Goal: Information Seeking & Learning: Find contact information

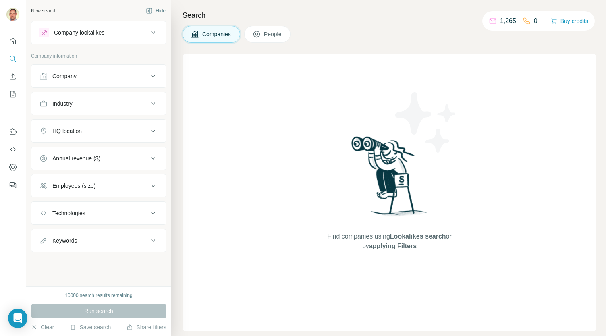
click at [140, 102] on div "Industry" at bounding box center [93, 104] width 109 height 8
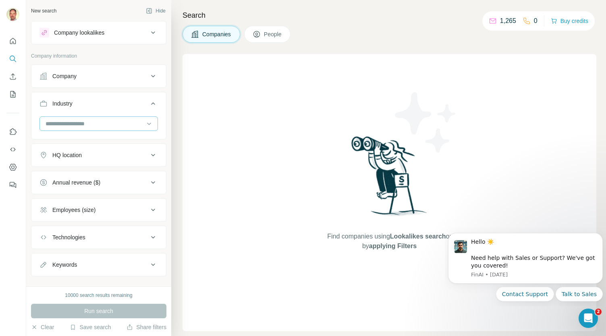
click at [102, 121] on input at bounding box center [95, 123] width 100 height 9
type input "**********"
click at [69, 138] on p "Hospitality" at bounding box center [59, 141] width 26 height 8
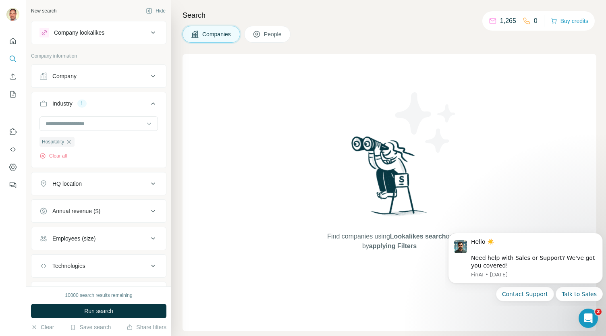
click at [76, 181] on div "HQ location" at bounding box center [66, 184] width 29 height 8
click at [69, 203] on input "text" at bounding box center [98, 204] width 118 height 15
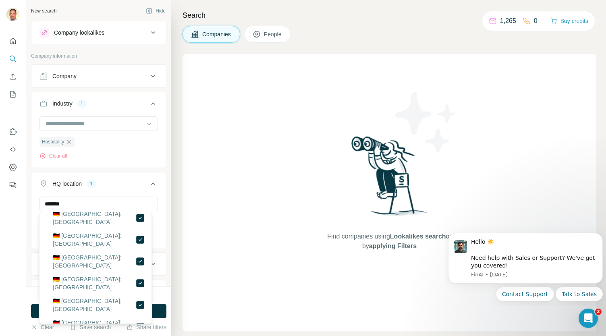
scroll to position [193, 0]
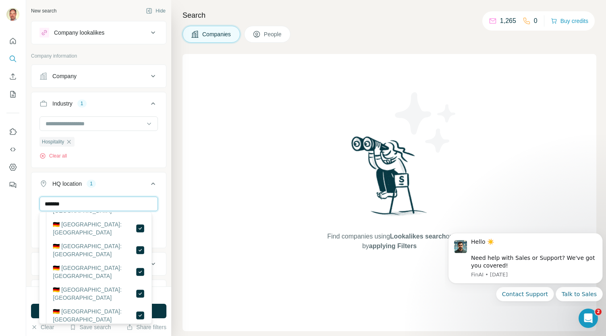
click at [82, 204] on input "*******" at bounding box center [98, 204] width 118 height 15
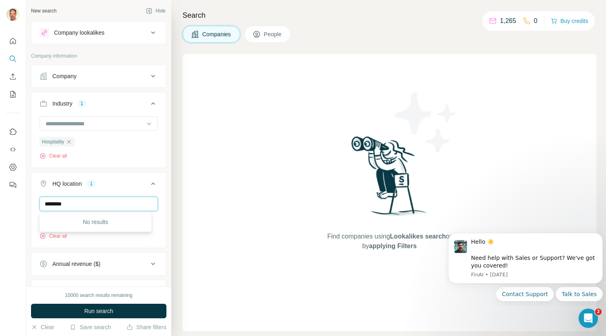
type input "*******"
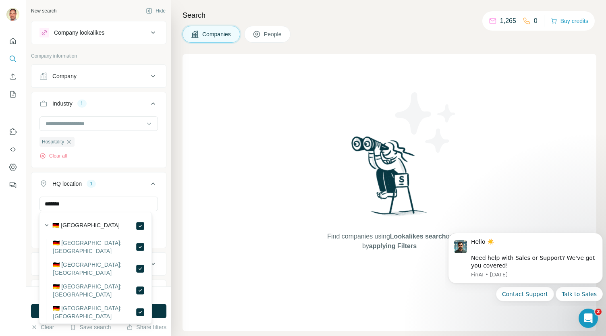
click at [34, 220] on div "******* Germany Clear all" at bounding box center [98, 222] width 135 height 50
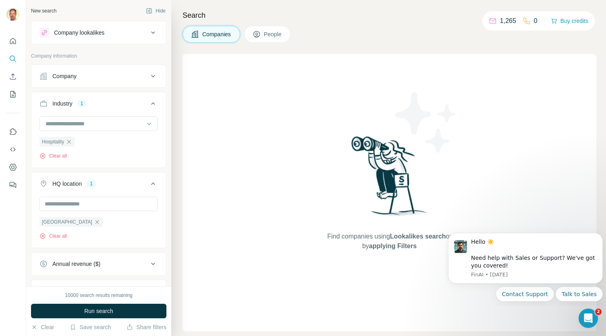
scroll to position [91, 0]
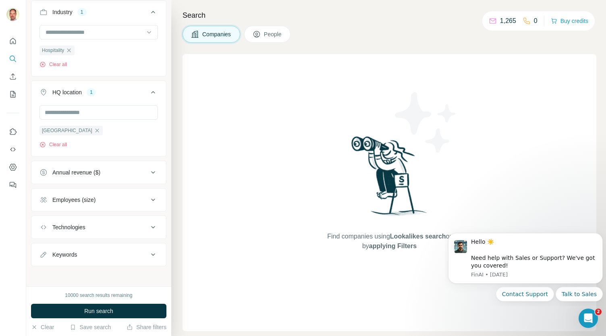
click at [89, 228] on div "Technologies" at bounding box center [93, 227] width 109 height 8
click at [88, 196] on div "Employees (size)" at bounding box center [73, 200] width 43 height 8
click at [46, 258] on icon at bounding box center [44, 262] width 10 height 10
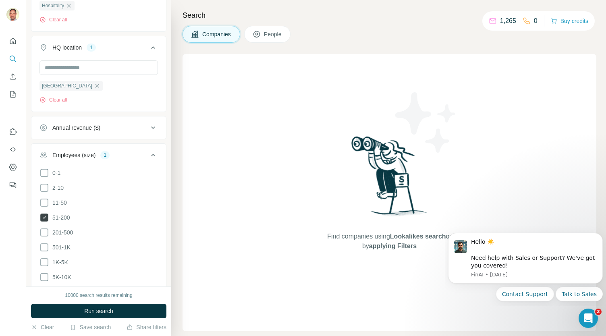
scroll to position [137, 0]
click at [44, 230] on icon at bounding box center [44, 232] width 10 height 10
click at [45, 243] on icon at bounding box center [44, 247] width 10 height 10
click at [45, 258] on icon at bounding box center [44, 262] width 10 height 10
click at [45, 272] on icon at bounding box center [44, 277] width 10 height 10
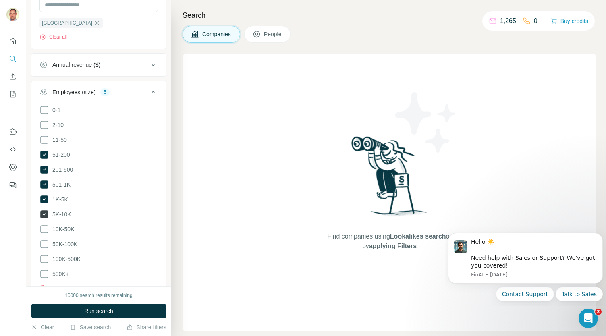
scroll to position [201, 0]
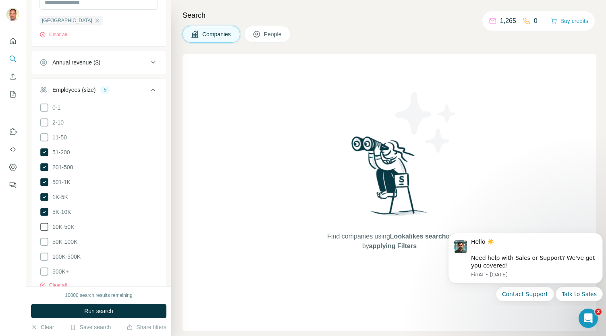
click at [43, 224] on icon at bounding box center [44, 227] width 10 height 10
click at [44, 238] on icon at bounding box center [44, 242] width 10 height 10
click at [44, 238] on icon at bounding box center [44, 242] width 8 height 8
click at [44, 238] on icon at bounding box center [44, 242] width 10 height 10
click at [44, 252] on icon at bounding box center [44, 257] width 10 height 10
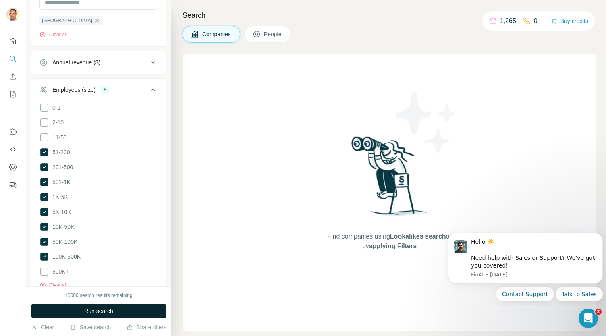
click at [93, 310] on span "Run search" at bounding box center [98, 311] width 29 height 8
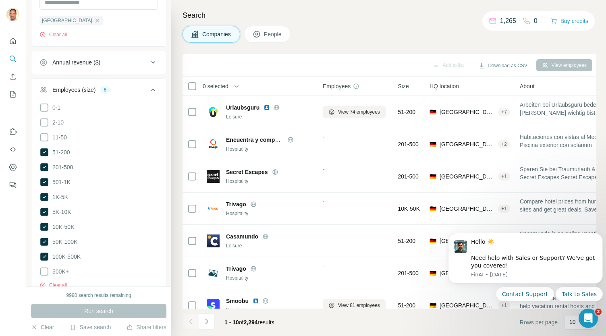
click at [270, 35] on span "People" at bounding box center [273, 34] width 19 height 8
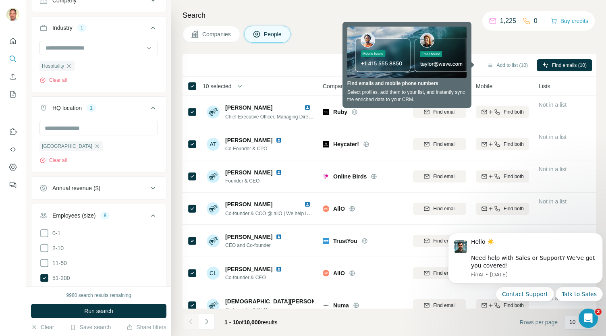
click at [263, 62] on div "Add to list (10) Find emails (10)" at bounding box center [390, 65] width 406 height 14
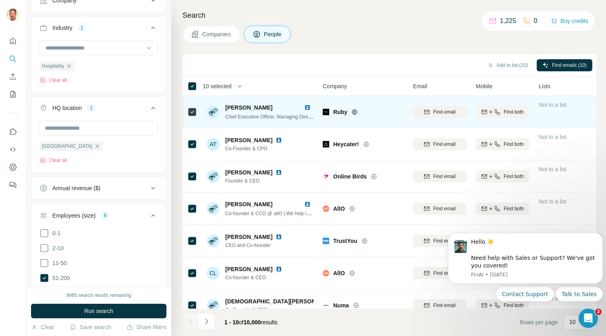
scroll to position [113, 0]
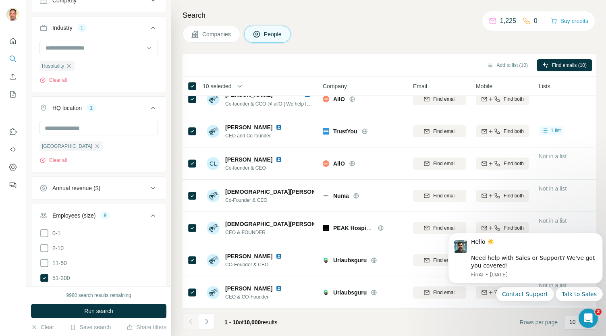
click at [516, 309] on footer "1 - 10 of 10,000 results Rows per page 10" at bounding box center [390, 322] width 414 height 27
click at [521, 66] on button "Add to list (10)" at bounding box center [508, 65] width 52 height 12
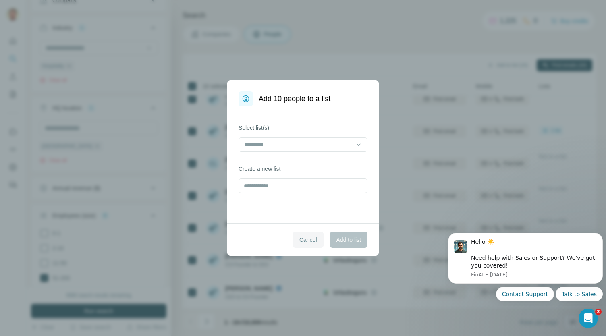
click at [305, 245] on button "Cancel" at bounding box center [308, 240] width 31 height 16
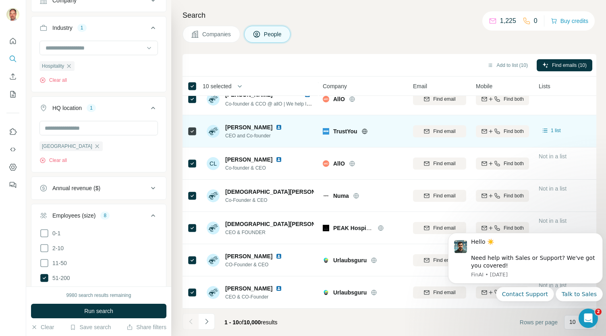
click at [240, 127] on span "Benjamin Jost" at bounding box center [248, 127] width 47 height 8
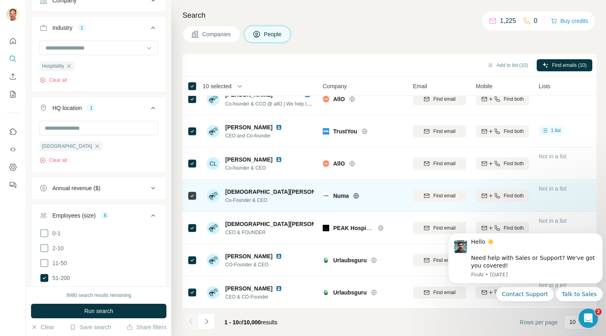
click at [214, 189] on img at bounding box center [213, 195] width 13 height 13
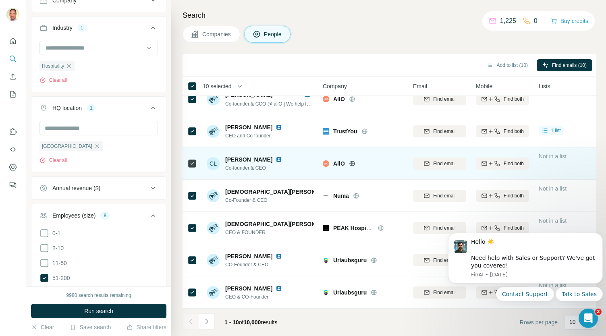
scroll to position [0, 0]
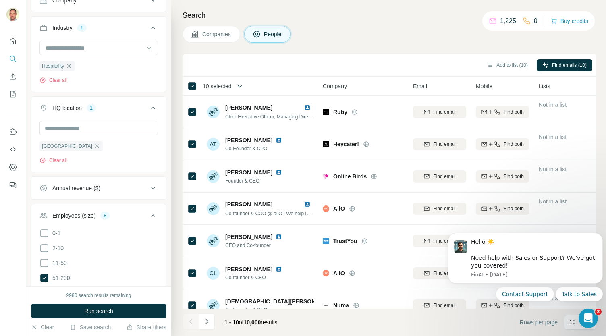
click at [241, 86] on icon "button" at bounding box center [240, 86] width 8 height 8
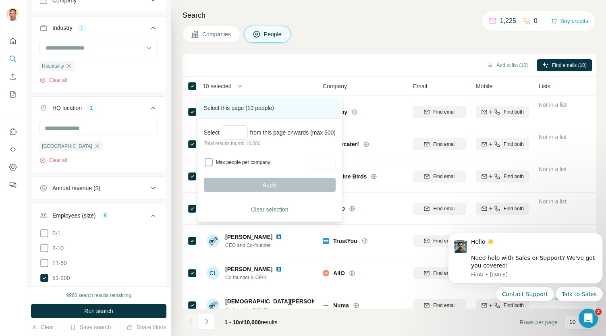
click at [235, 108] on div "Select this page (10 people)" at bounding box center [269, 108] width 141 height 21
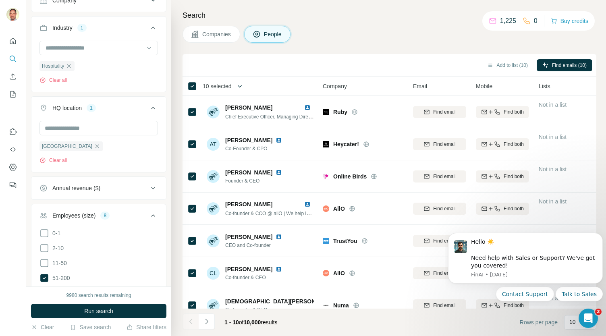
click at [240, 86] on icon "button" at bounding box center [240, 86] width 4 height 2
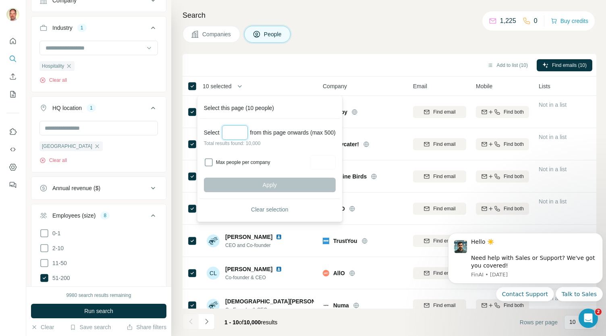
click at [232, 133] on input "Select a number (up to 500)" at bounding box center [235, 132] width 26 height 15
click at [259, 186] on div "Apply" at bounding box center [270, 185] width 132 height 15
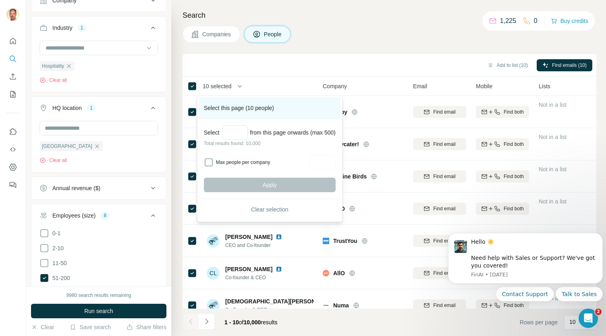
click at [222, 105] on div "Select this page (10 people)" at bounding box center [269, 108] width 141 height 21
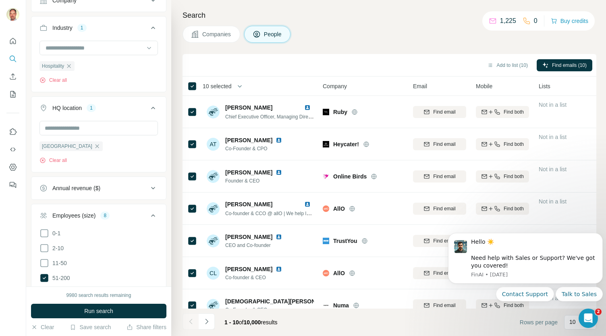
scroll to position [113, 0]
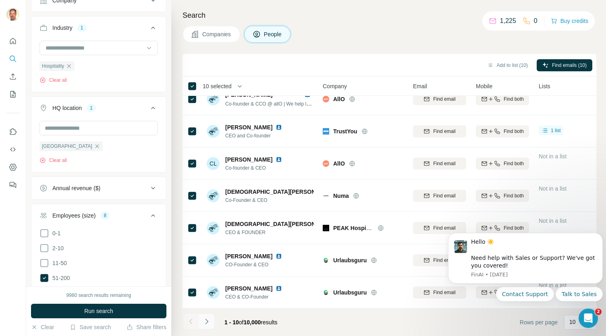
click at [208, 322] on icon "Navigate to next page" at bounding box center [207, 322] width 8 height 8
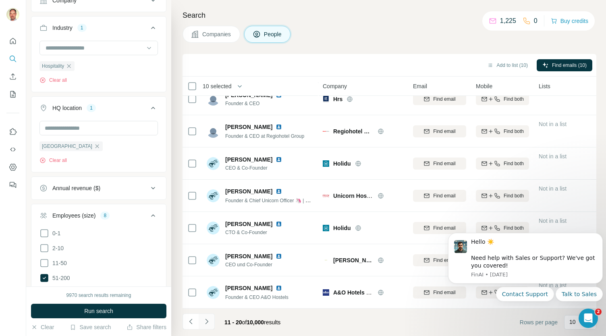
click at [208, 322] on icon "Navigate to next page" at bounding box center [207, 322] width 8 height 8
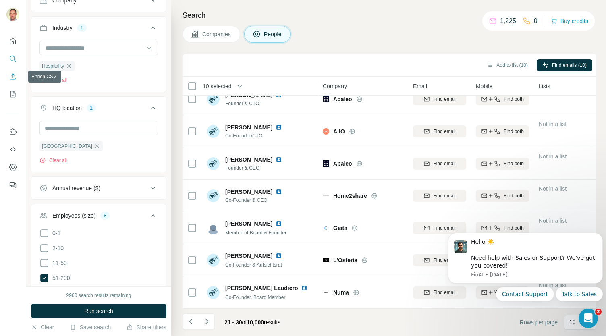
click at [12, 78] on icon "Enrich CSV" at bounding box center [13, 77] width 8 height 8
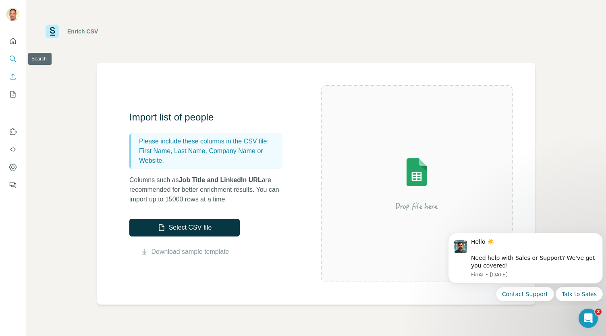
click at [11, 59] on icon "Search" at bounding box center [13, 59] width 8 height 8
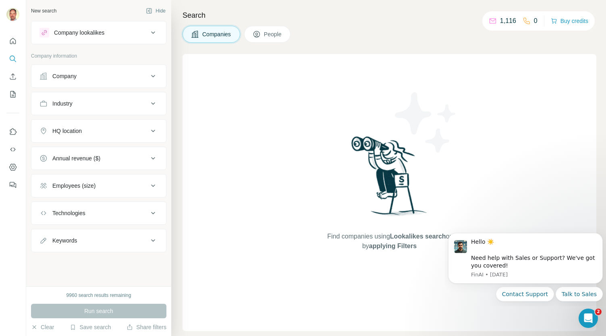
click at [274, 37] on span "People" at bounding box center [273, 34] width 19 height 8
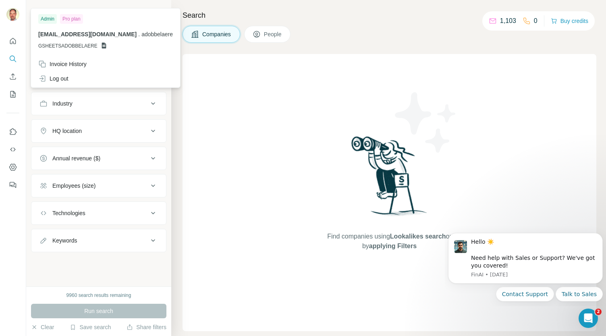
click at [13, 15] on img at bounding box center [12, 14] width 13 height 13
click at [66, 64] on div "Invoice History" at bounding box center [62, 64] width 48 height 8
